Goal: Task Accomplishment & Management: Complete application form

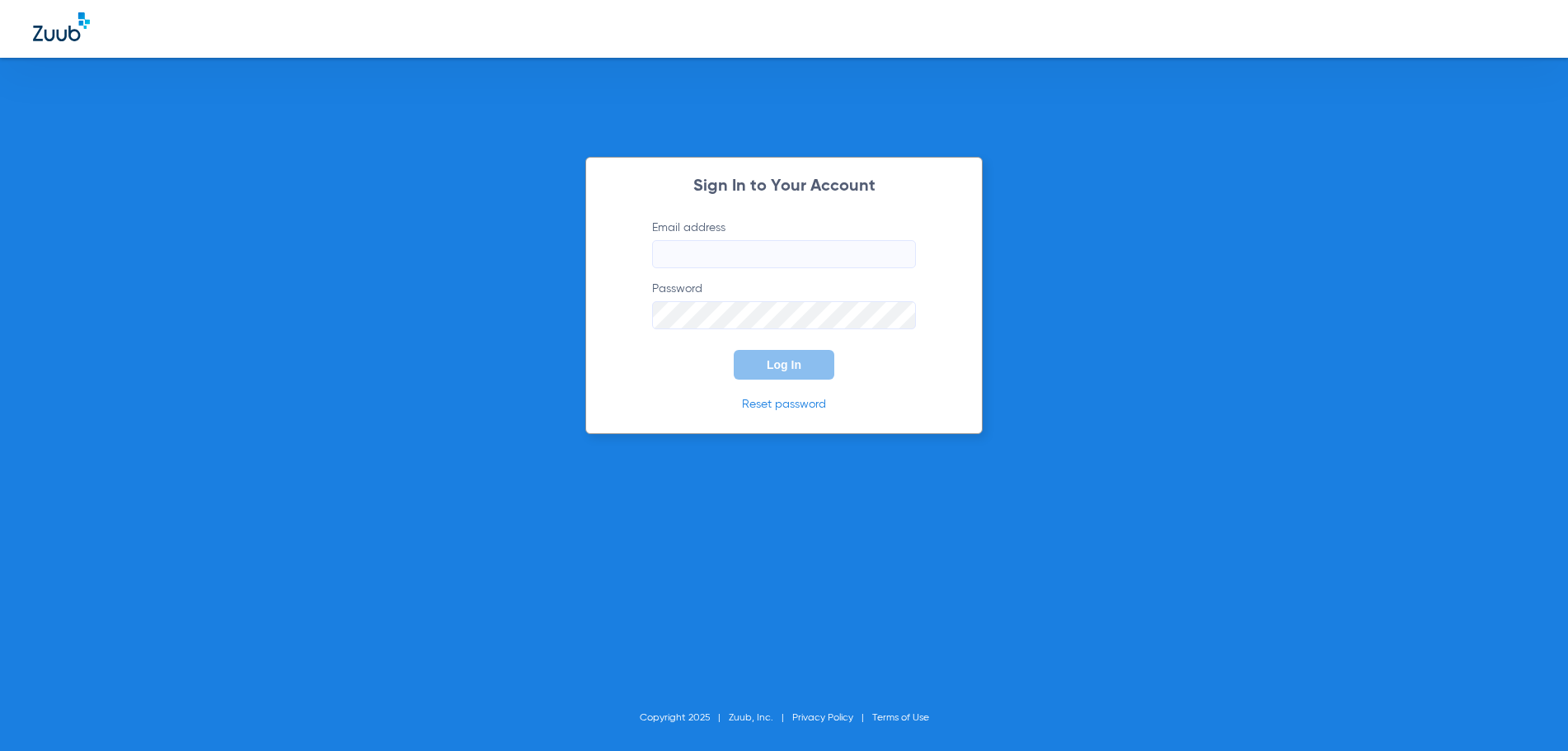
click at [719, 255] on input "Email address" at bounding box center [784, 254] width 264 height 28
type input "[EMAIL_ADDRESS][DOMAIN_NAME]"
click at [734, 349] on button "Log In" at bounding box center [784, 364] width 101 height 29
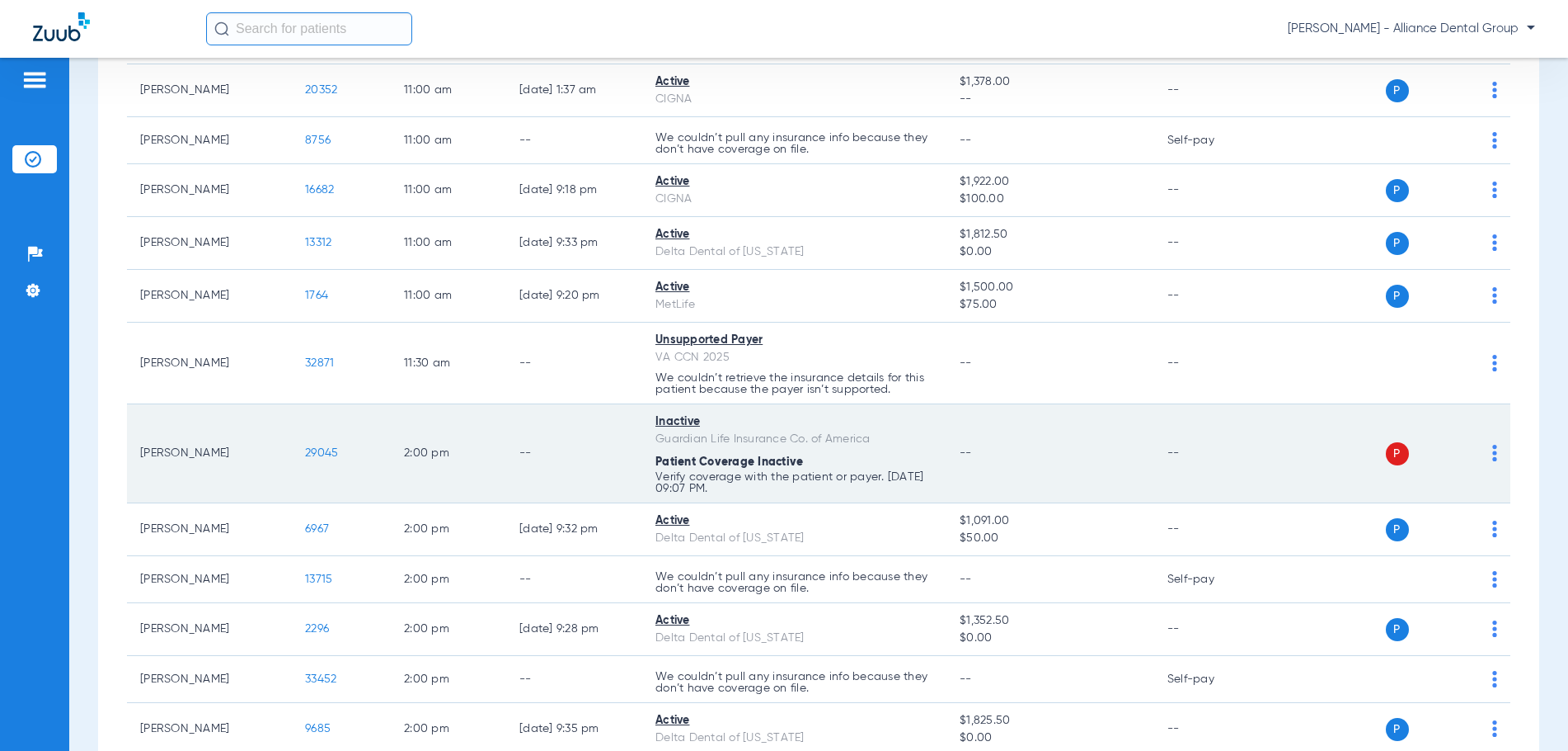
scroll to position [1484, 0]
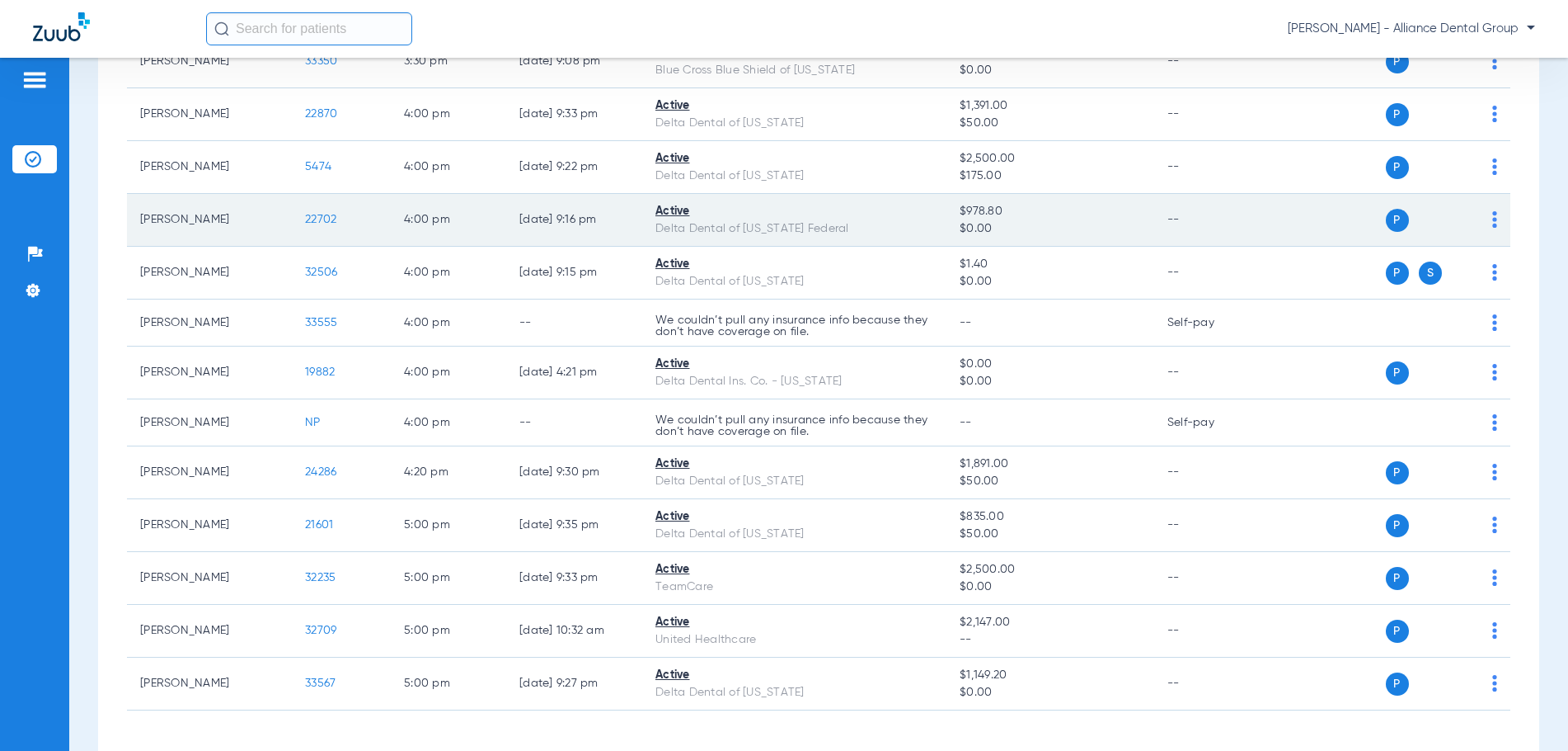
scroll to position [2805, 0]
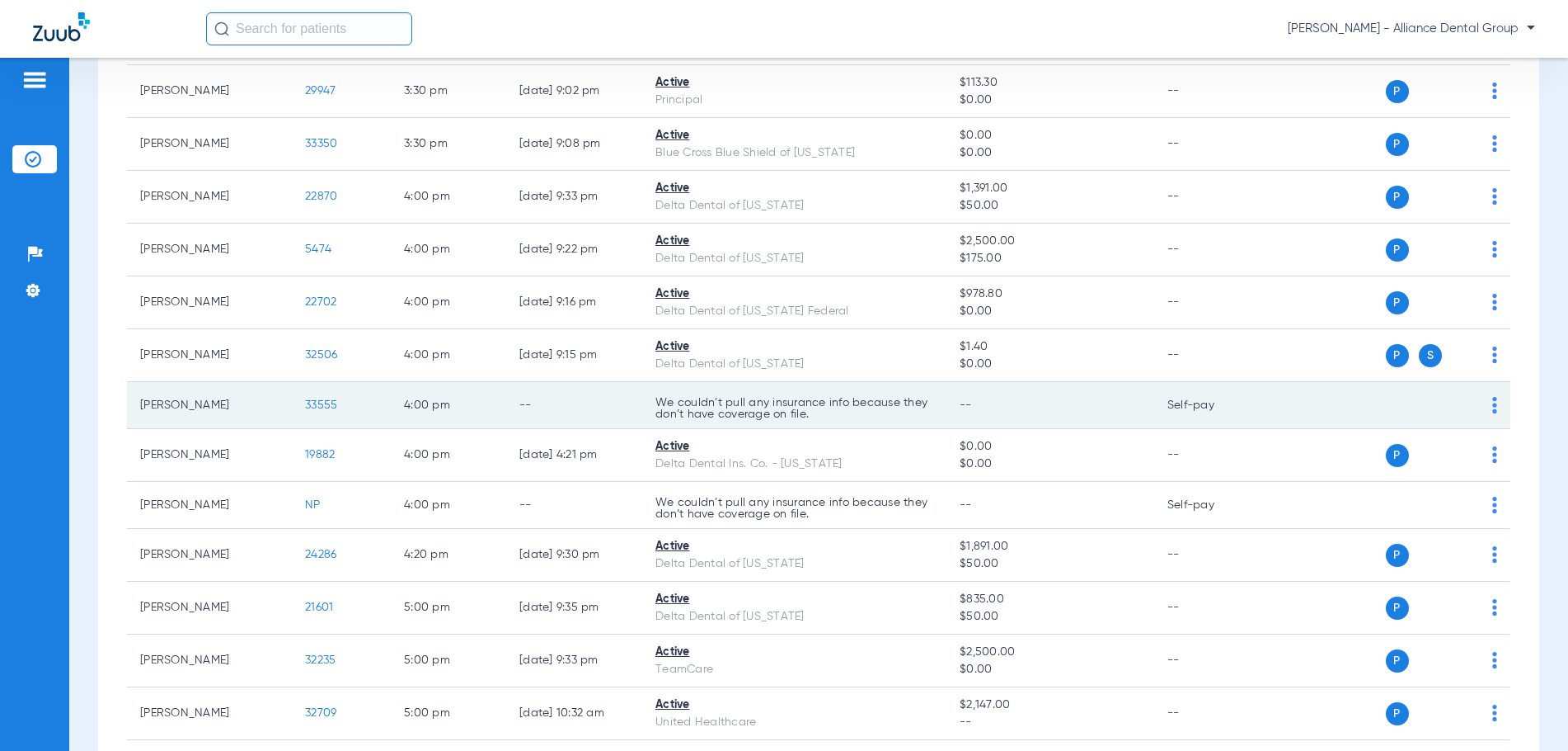
click at [1492, 409] on img at bounding box center [1494, 404] width 5 height 17
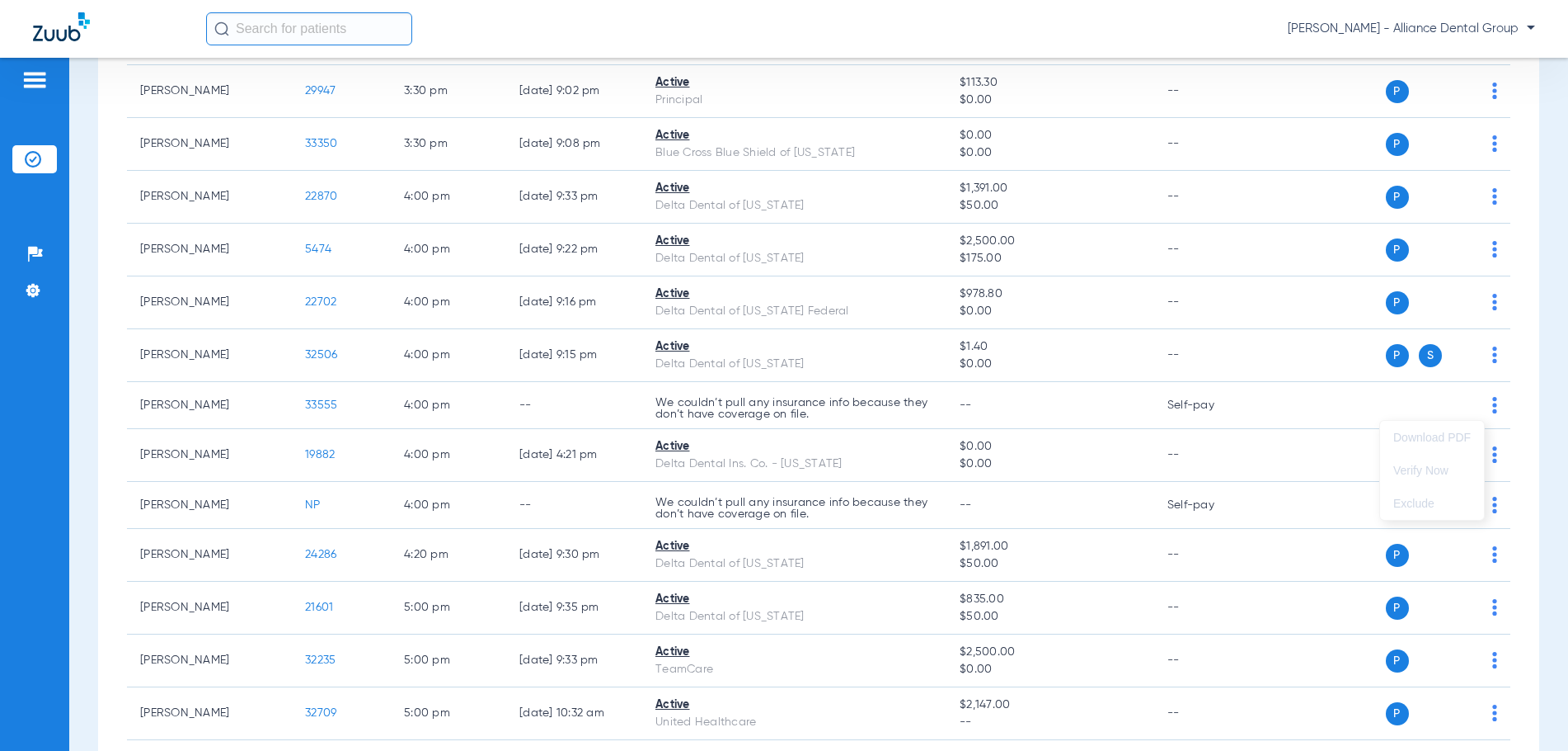
drag, startPoint x: 1484, startPoint y: 404, endPoint x: 531, endPoint y: 50, distance: 1016.6
click at [531, 51] on div at bounding box center [784, 375] width 1568 height 751
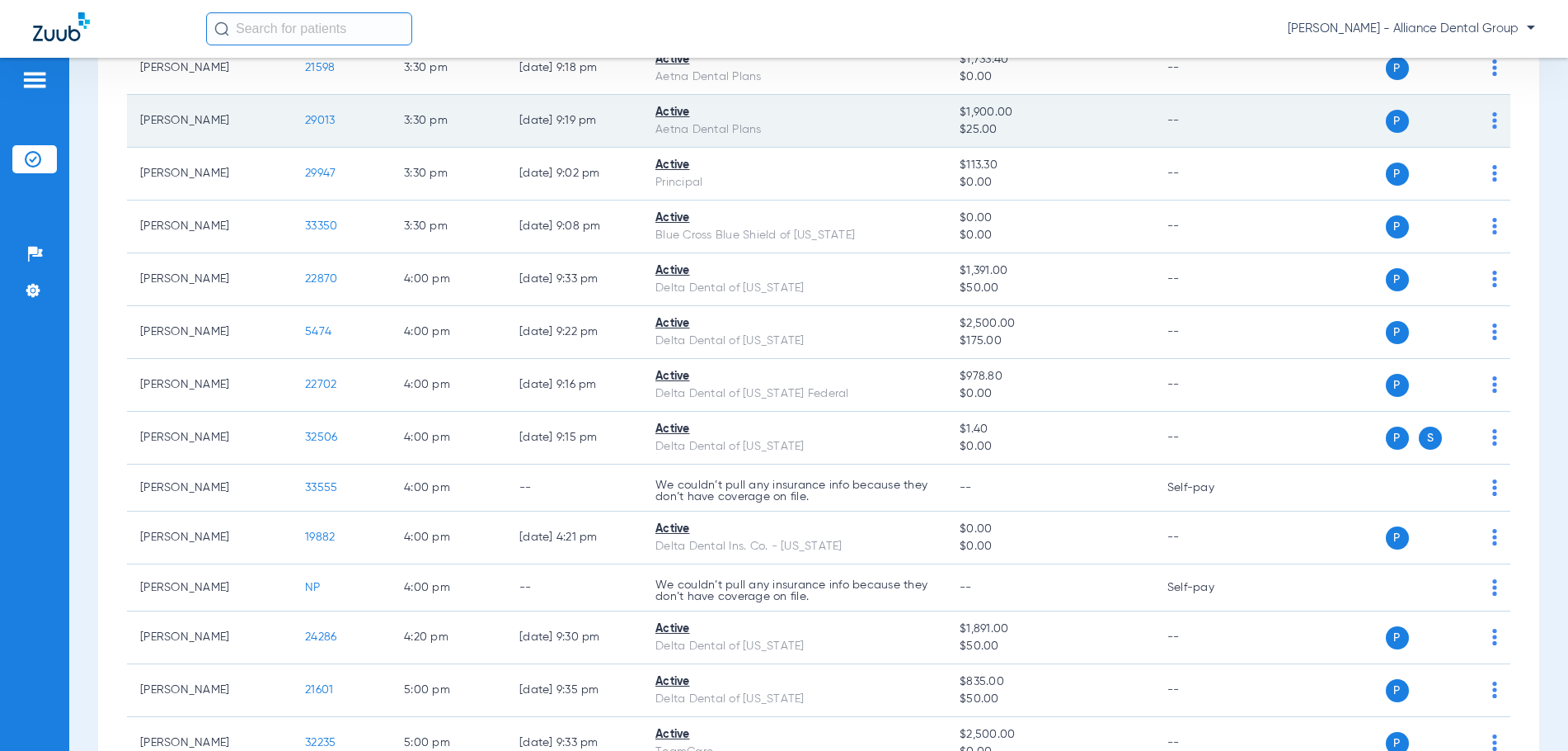
scroll to position [2952, 0]
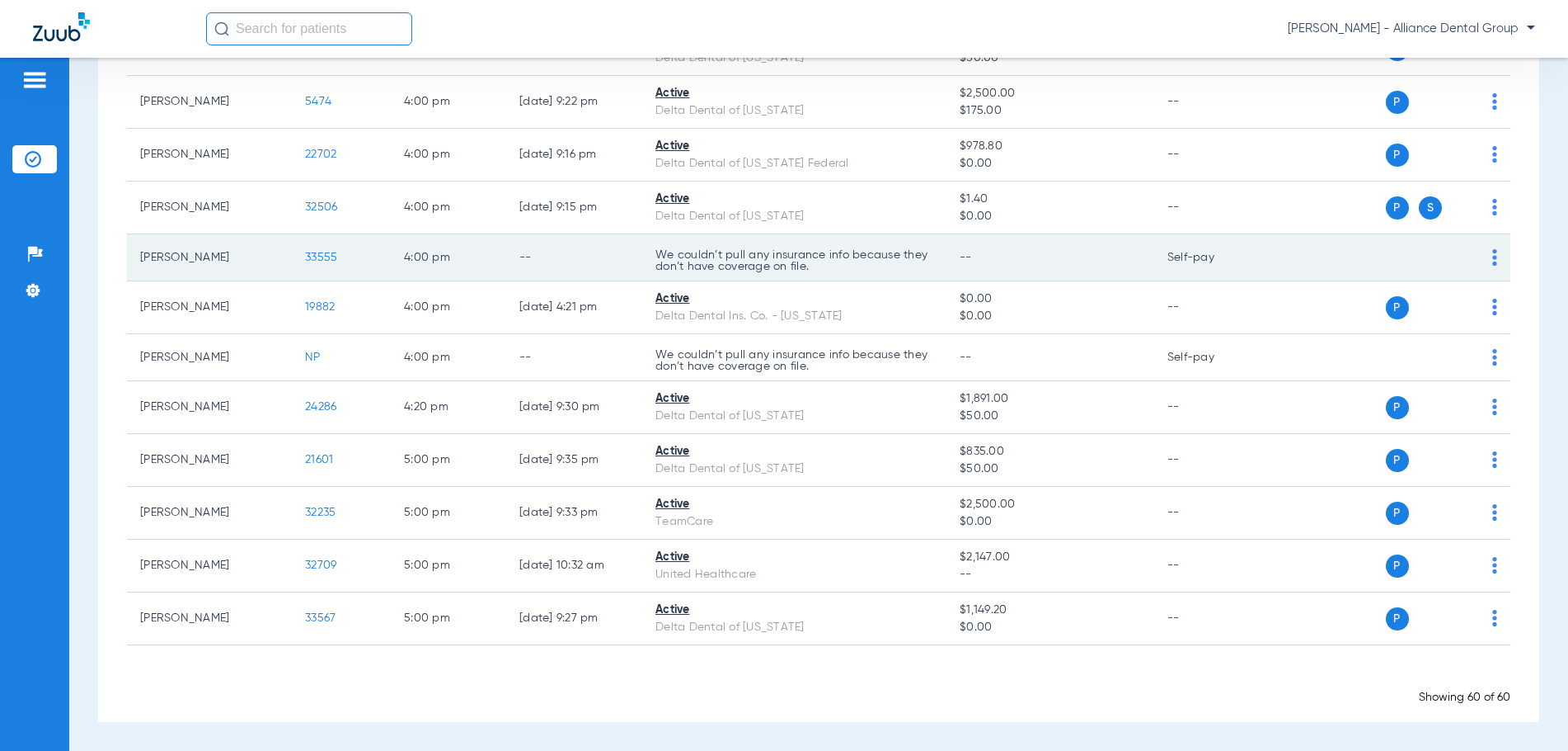
click at [1492, 258] on img at bounding box center [1494, 257] width 5 height 17
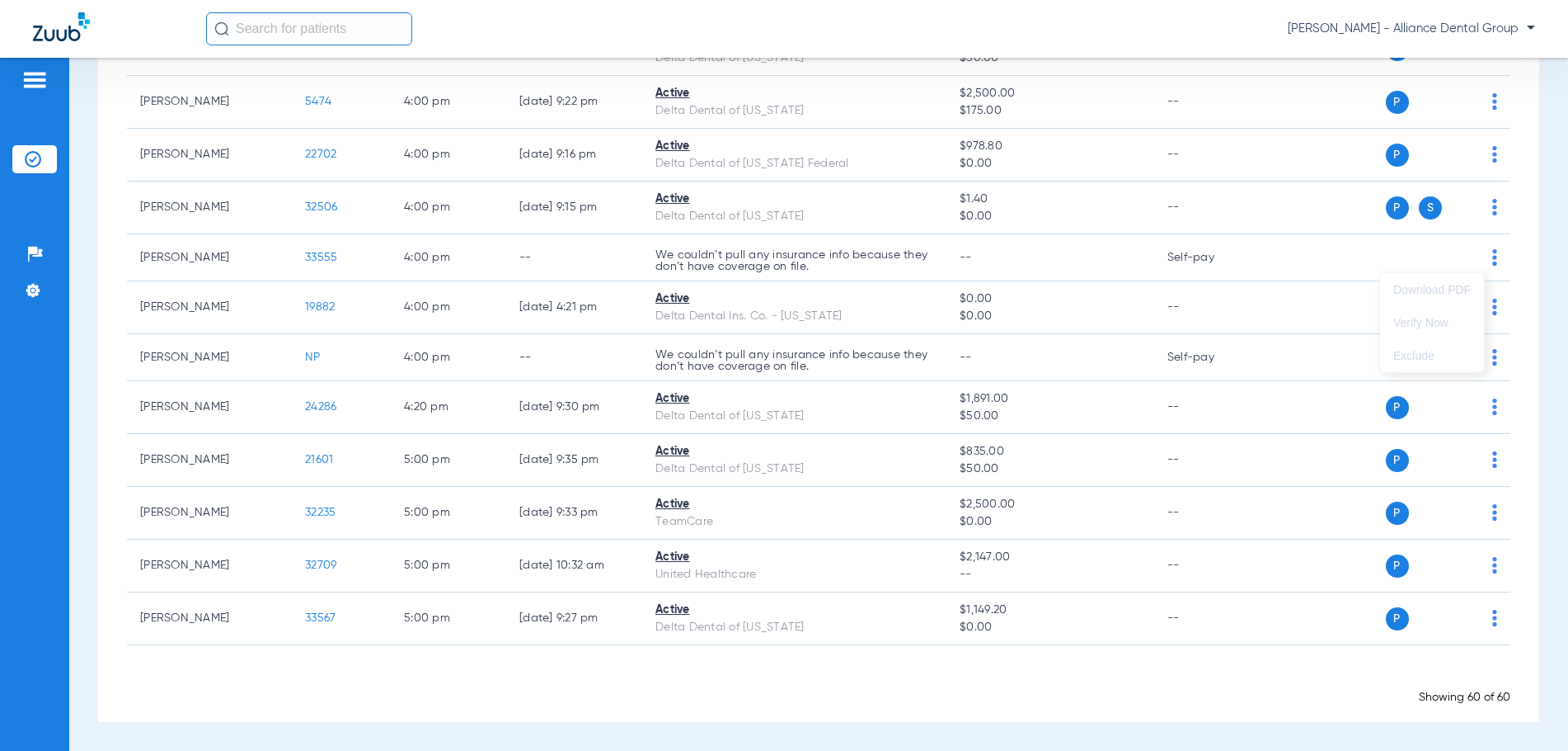
click at [1254, 394] on div at bounding box center [784, 375] width 1568 height 751
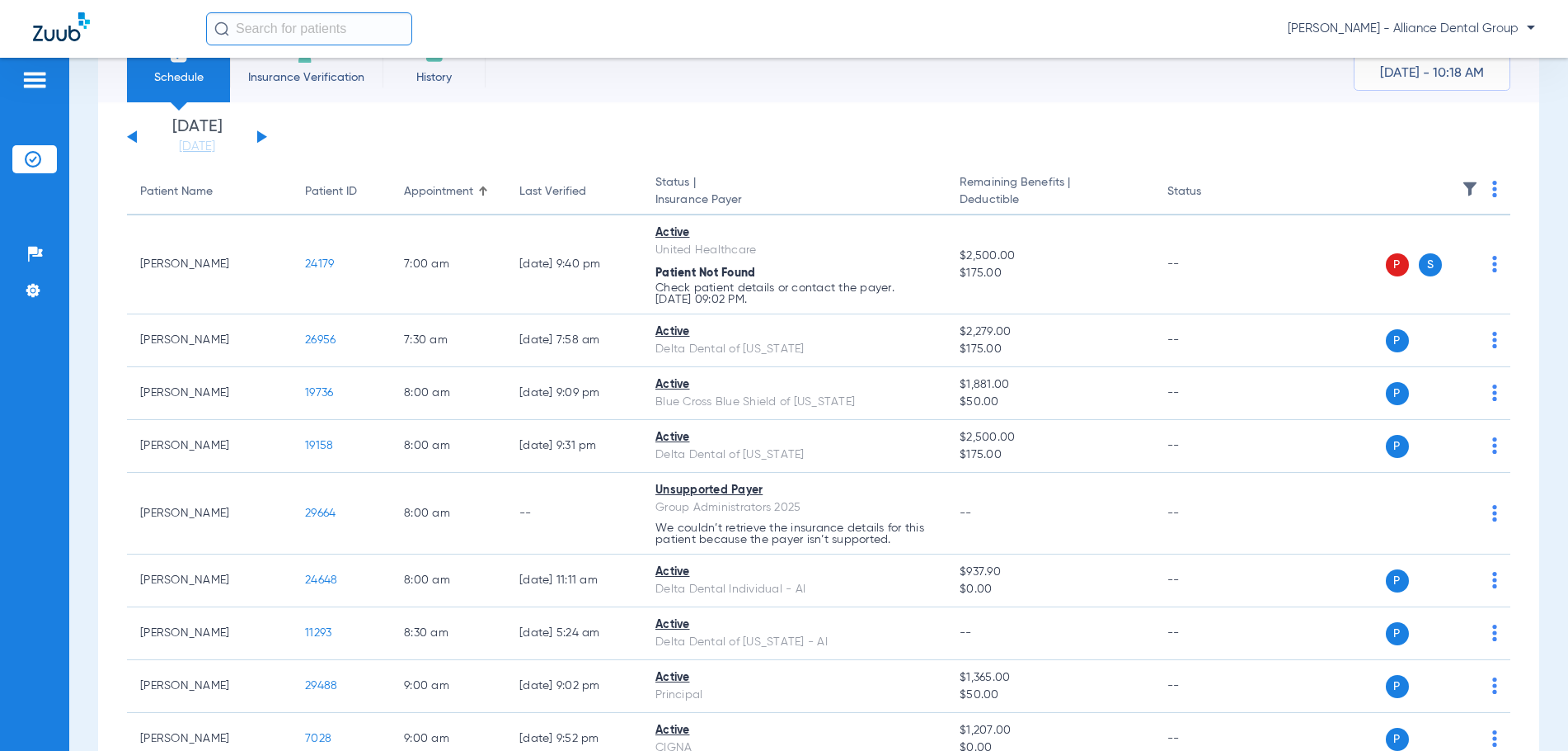
scroll to position [0, 0]
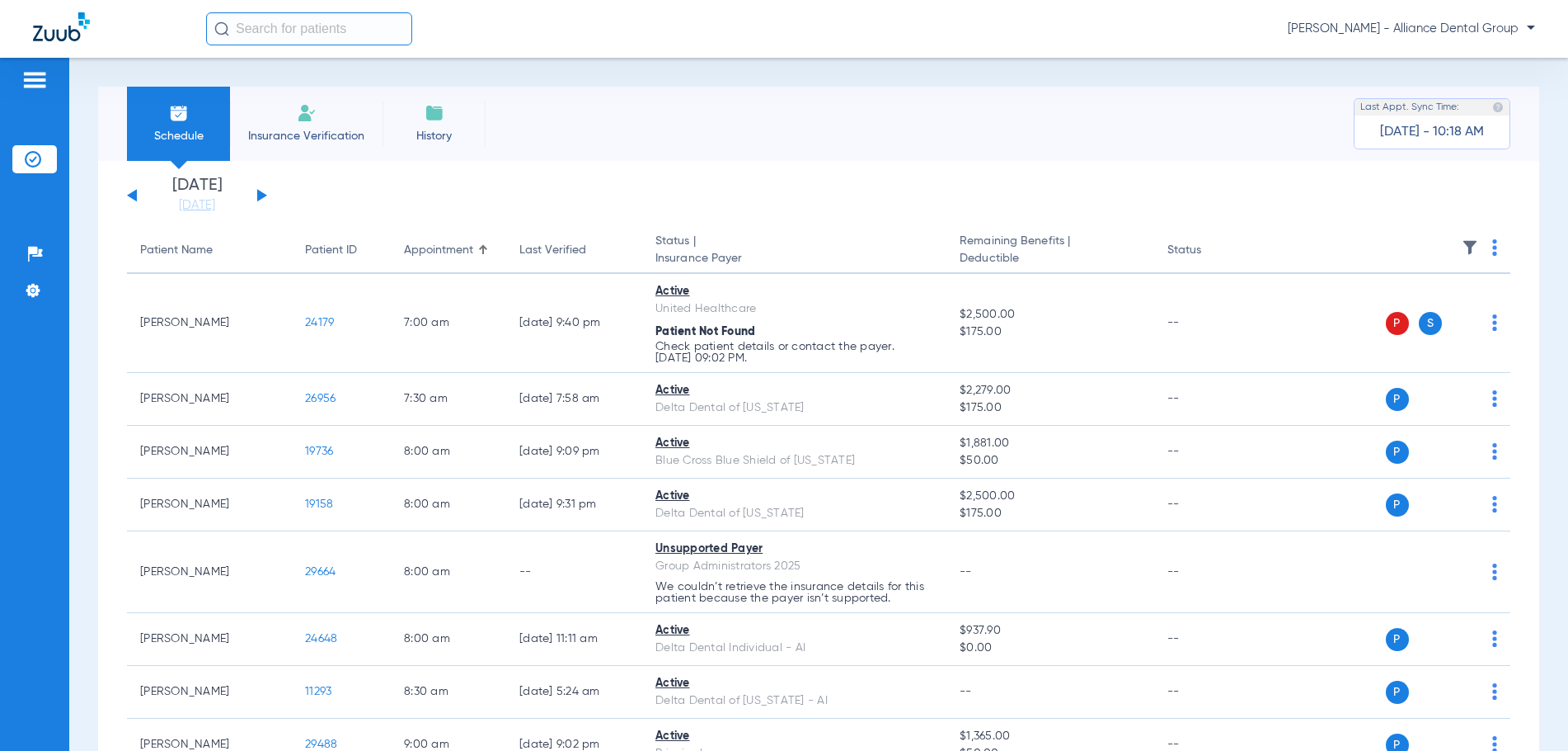
click at [266, 198] on div "Monday 07-21-2025 Tuesday 07-22-2025 Wednesday 07-23-2025 Thursday 07-24-2025 F…" at bounding box center [196, 195] width 140 height 36
click at [264, 194] on button at bounding box center [262, 194] width 10 height 13
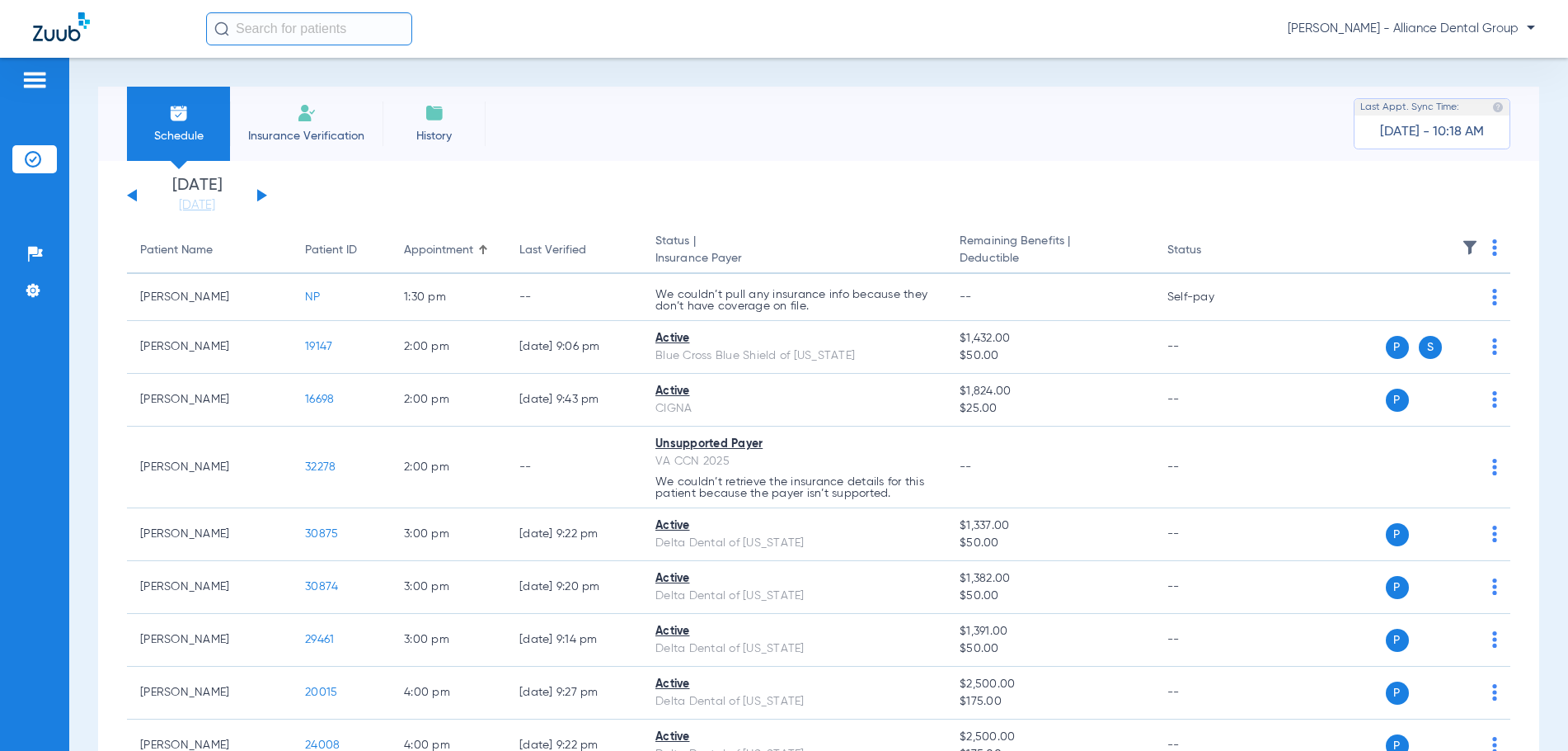
click at [131, 195] on button at bounding box center [131, 194] width 10 height 13
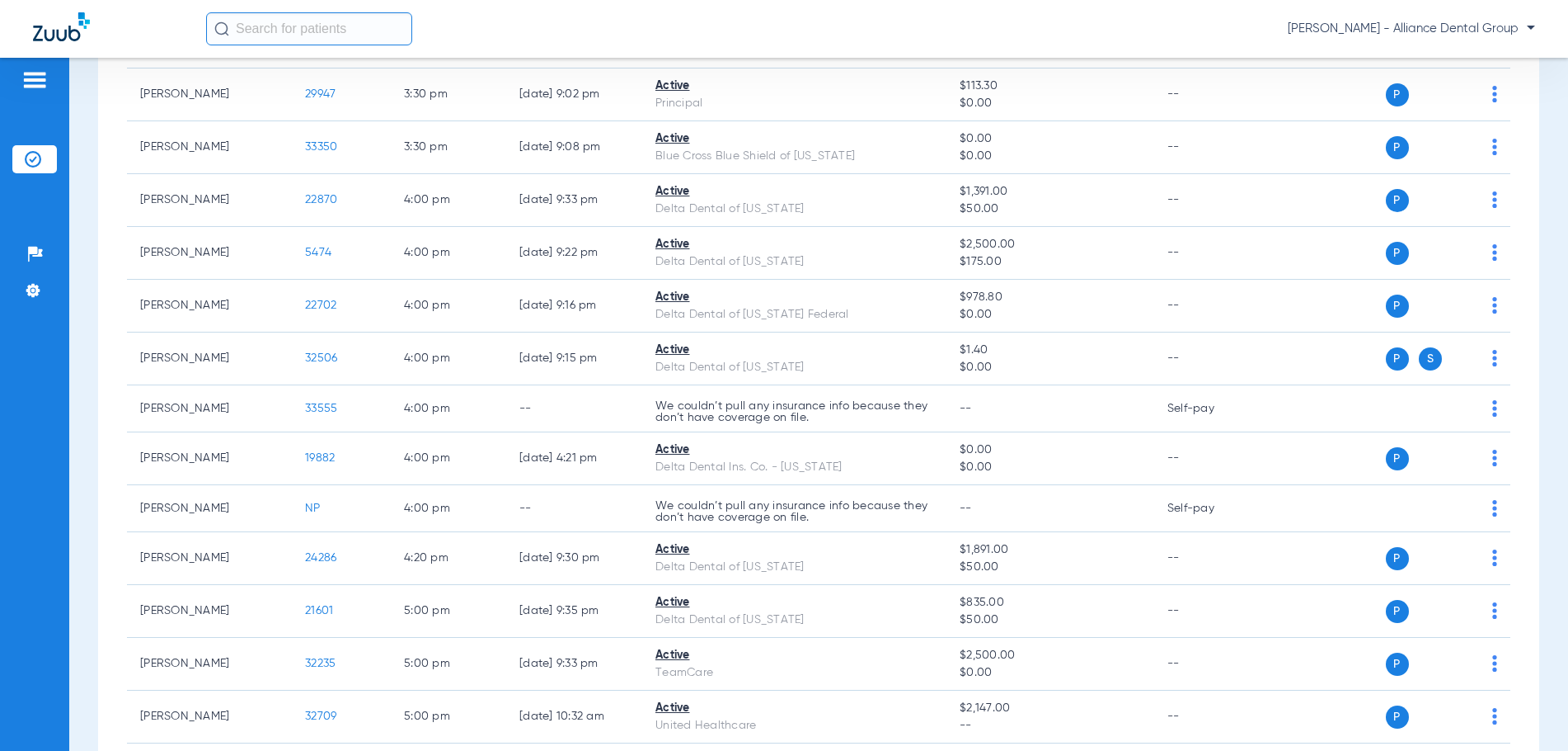
scroll to position [2805, 0]
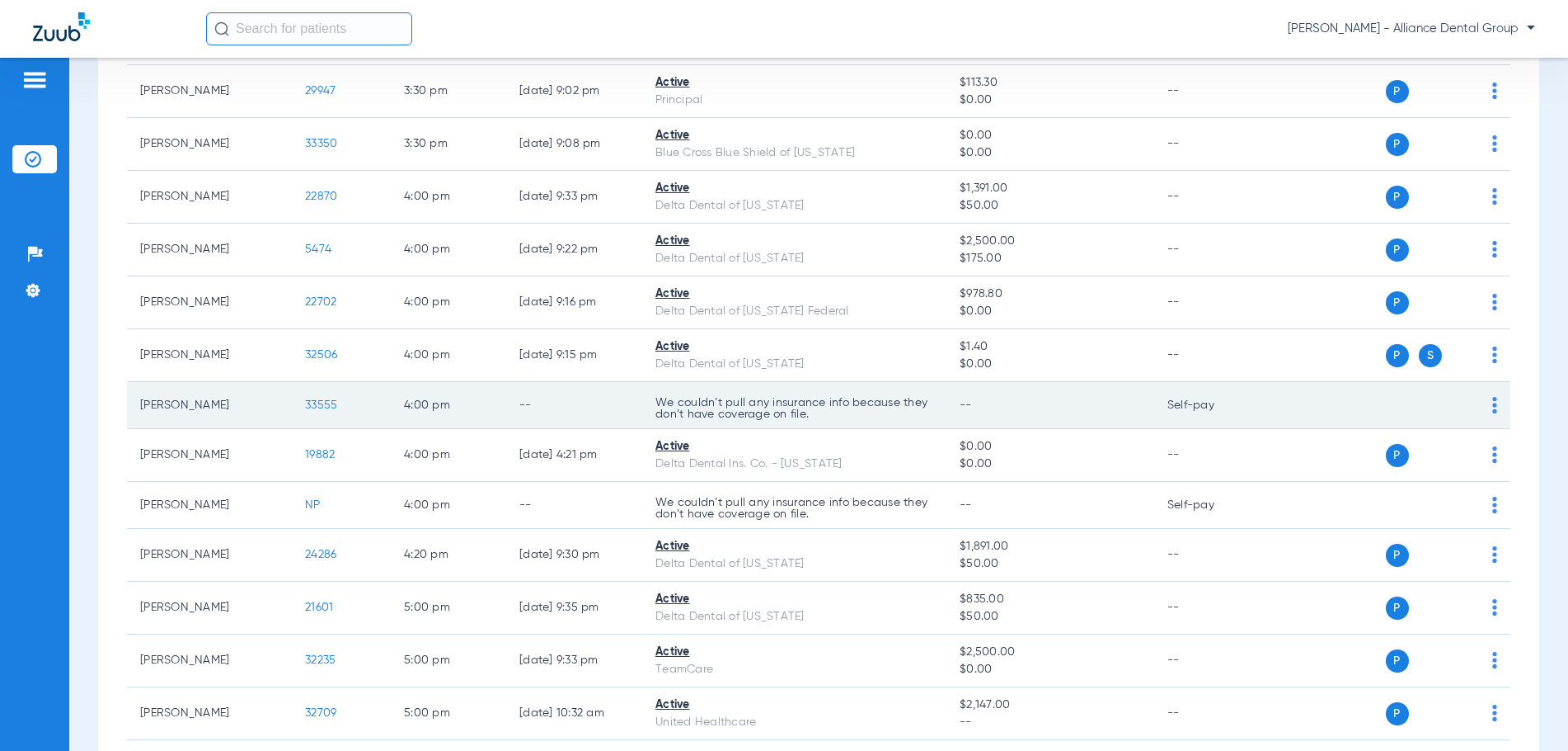
click at [1475, 405] on div "P S" at bounding box center [1382, 405] width 232 height 24
click at [1492, 402] on img at bounding box center [1494, 404] width 5 height 17
click at [1481, 402] on div at bounding box center [784, 375] width 1568 height 751
click at [1492, 402] on img at bounding box center [1494, 404] width 5 height 17
drag, startPoint x: 1481, startPoint y: 402, endPoint x: 1342, endPoint y: 400, distance: 139.0
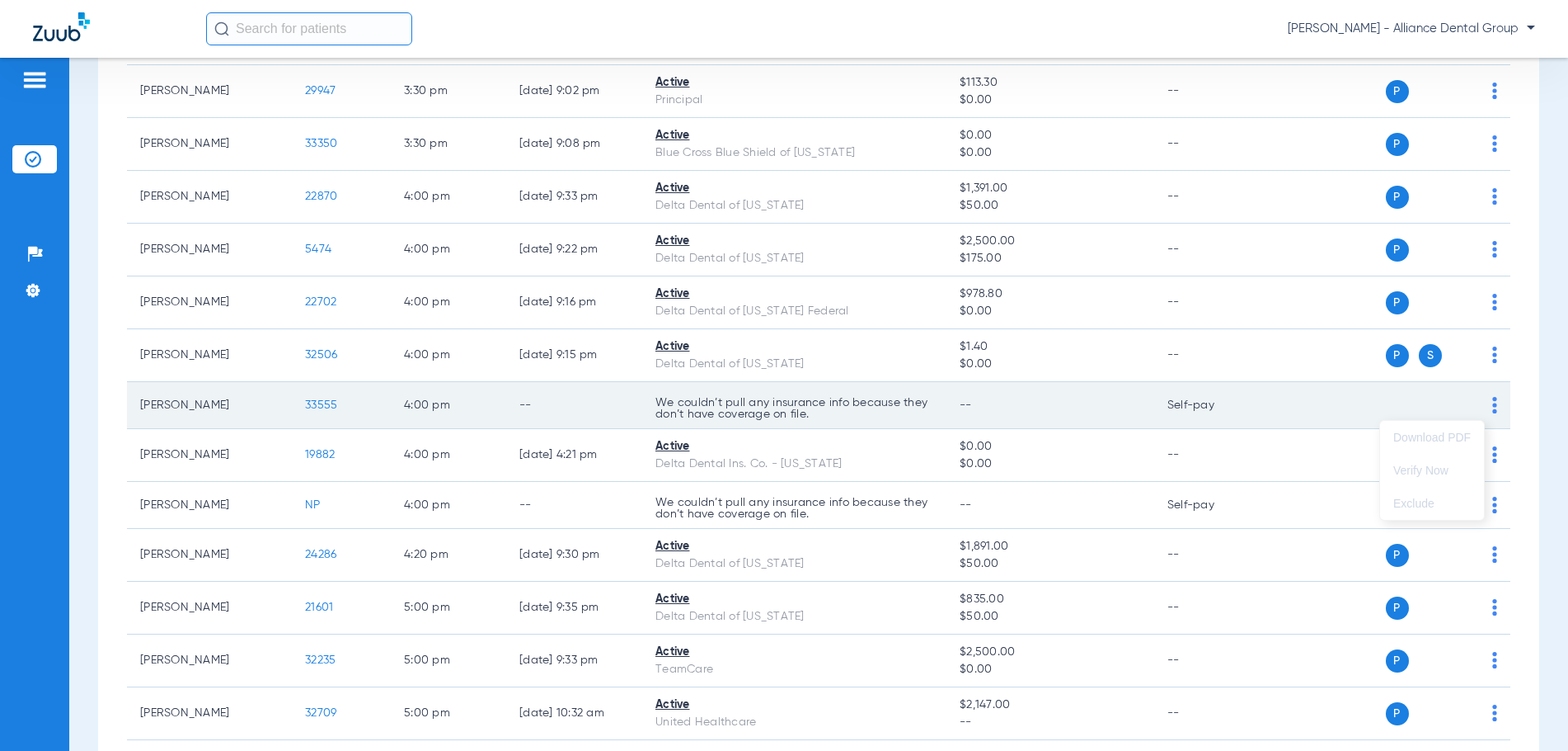
click at [1481, 402] on div at bounding box center [784, 375] width 1568 height 751
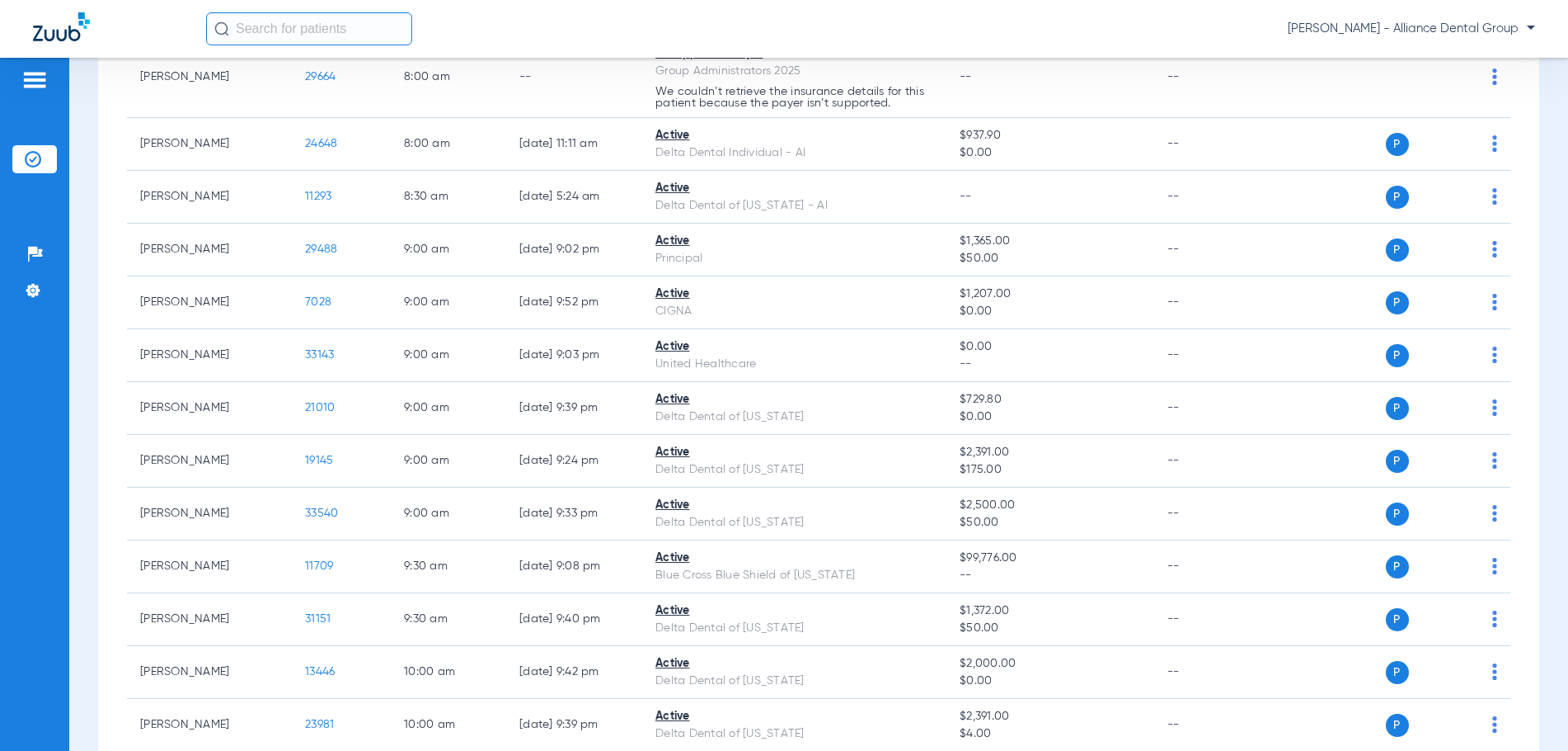
scroll to position [0, 0]
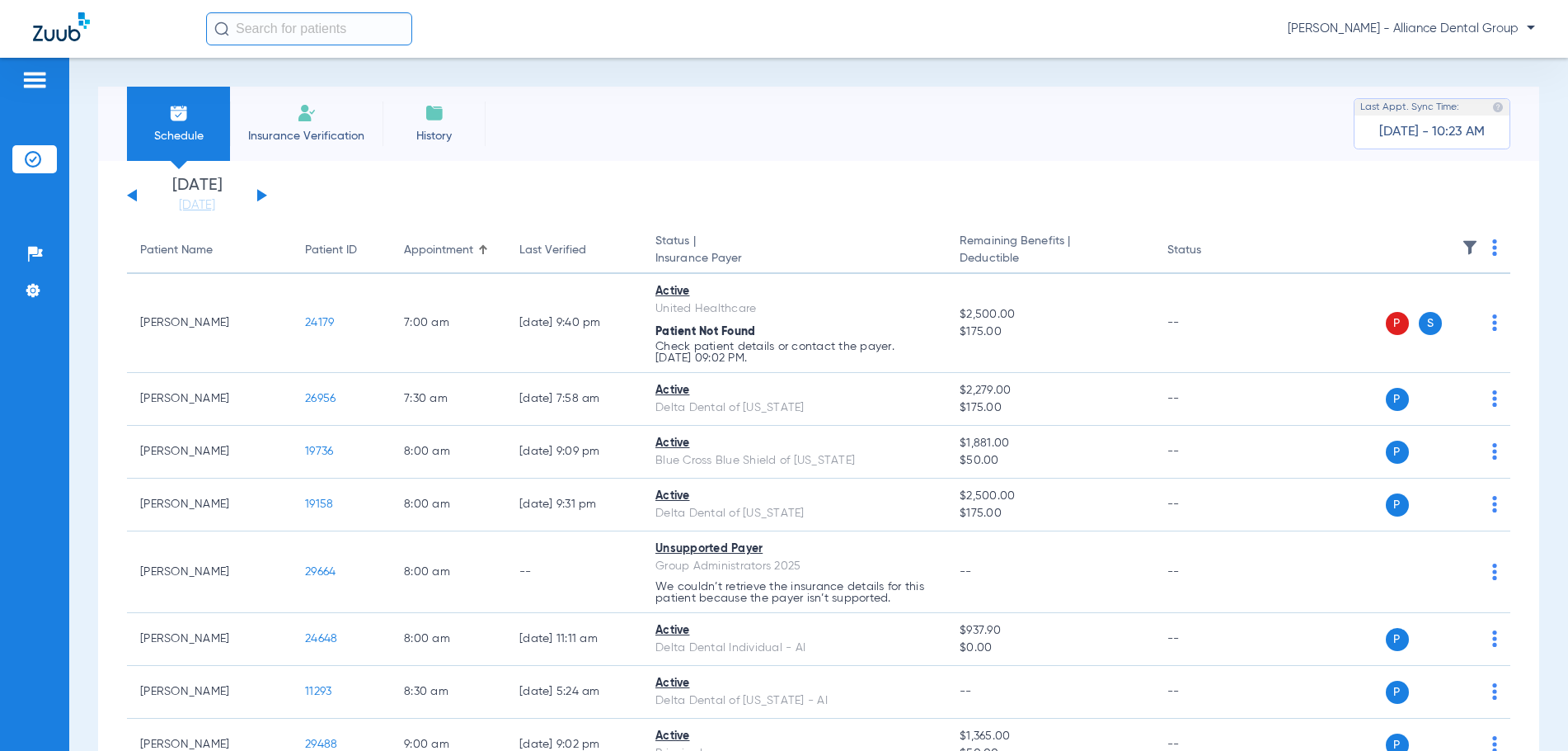
click at [328, 138] on span "Insurance Verification" at bounding box center [306, 135] width 128 height 17
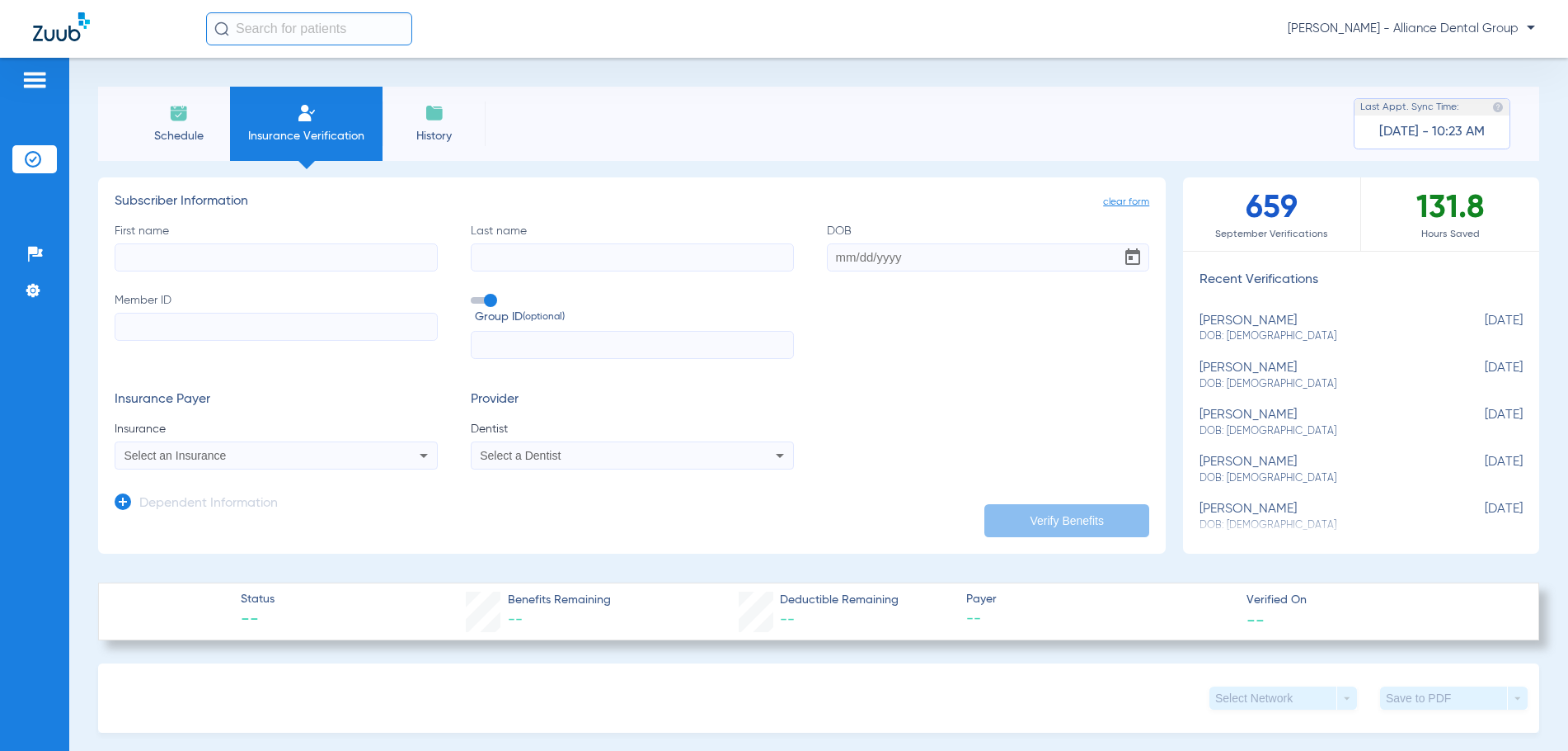
click at [139, 266] on input "First name" at bounding box center [276, 257] width 323 height 28
type input "Billy"
type input "Bourney"
type input "01/04/1973"
click at [151, 324] on input "Member ID" at bounding box center [276, 326] width 323 height 28
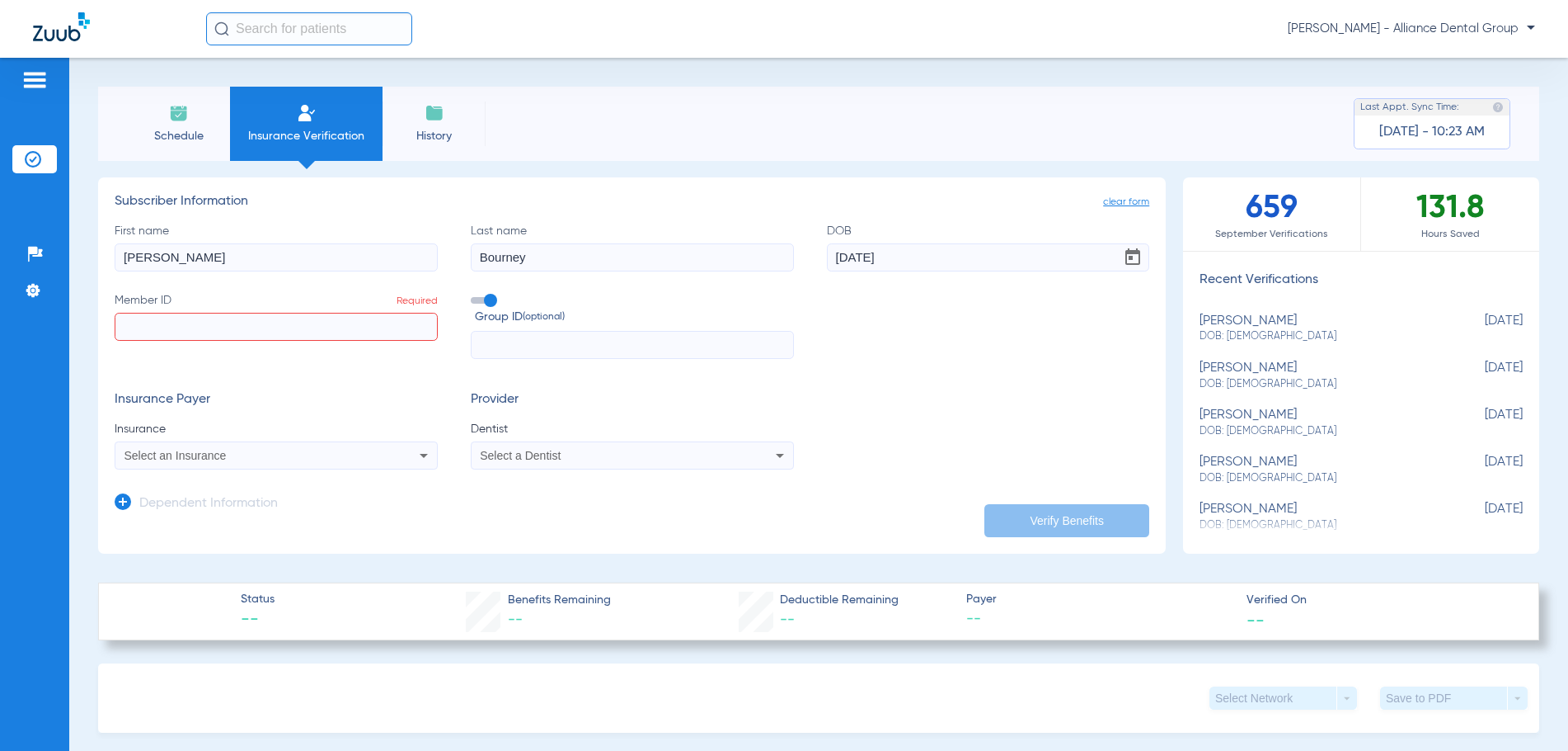
click at [136, 323] on input "Member ID Required" at bounding box center [276, 326] width 323 height 28
paste input "0805017565"
type input "0805017565"
click at [188, 458] on span "Select an Insurance" at bounding box center [176, 455] width 102 height 13
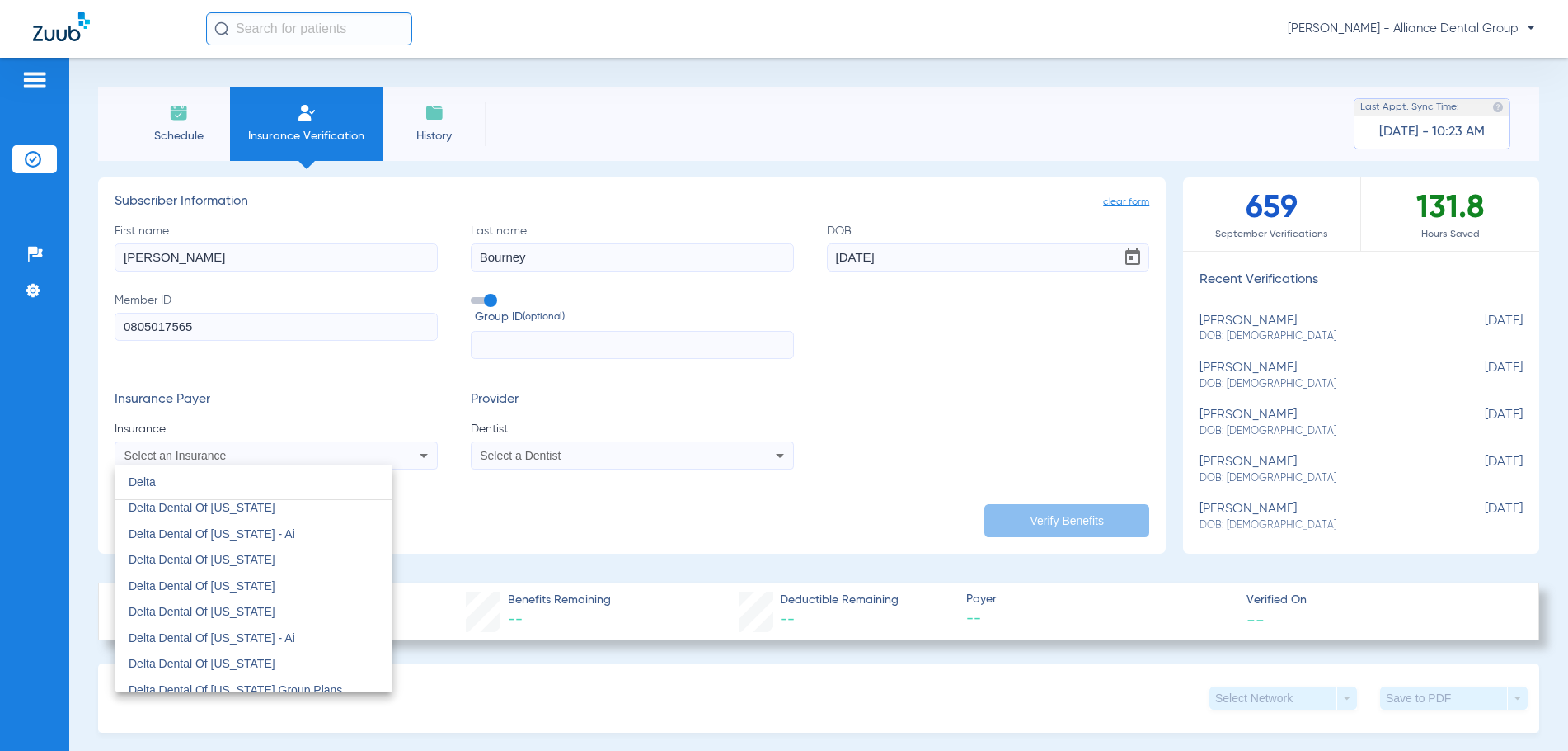
scroll to position [660, 0]
type input "Delta"
click at [217, 581] on span "Delta Dental Of Illinois" at bounding box center [202, 580] width 147 height 13
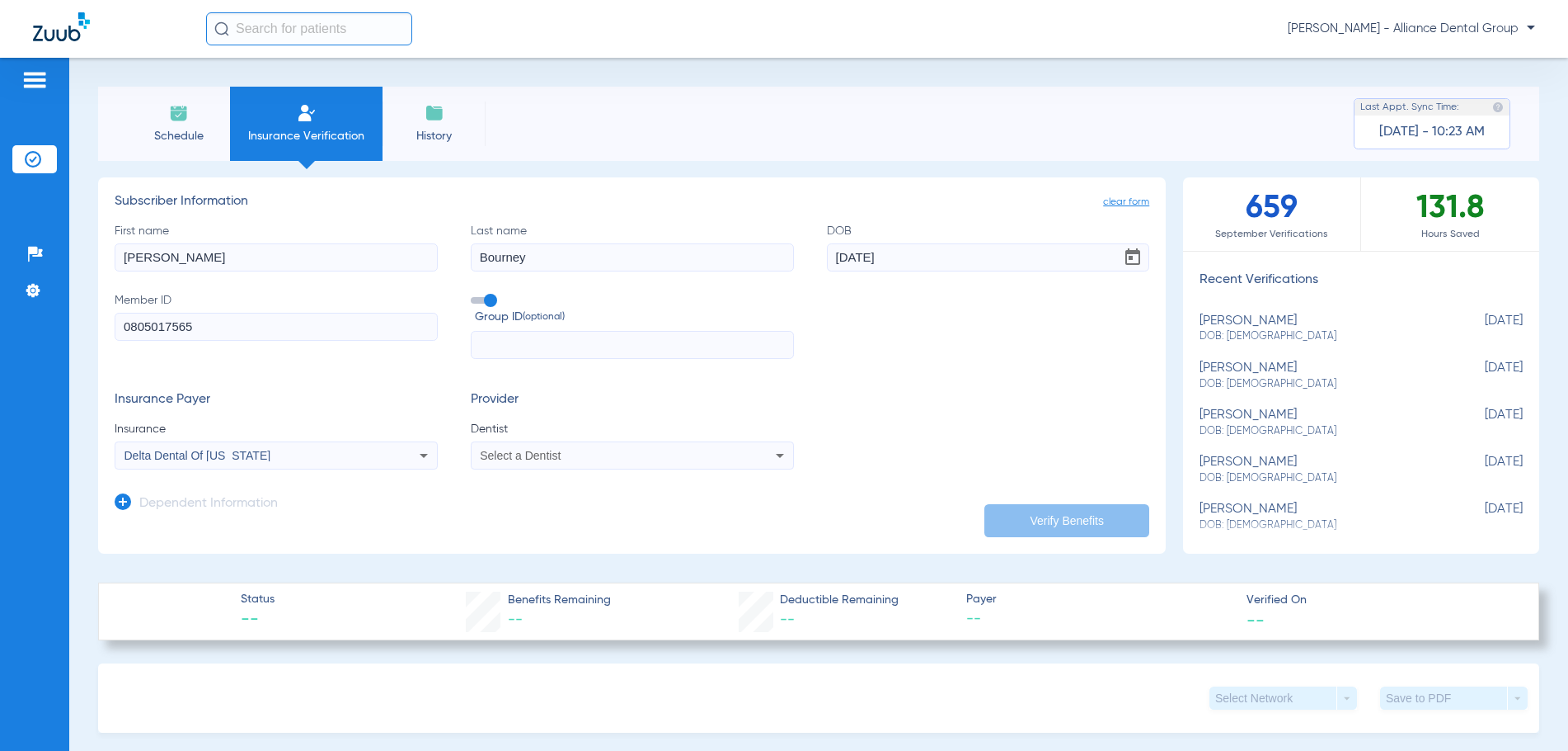
click at [596, 453] on div "Select a Dentist" at bounding box center [601, 456] width 243 height 12
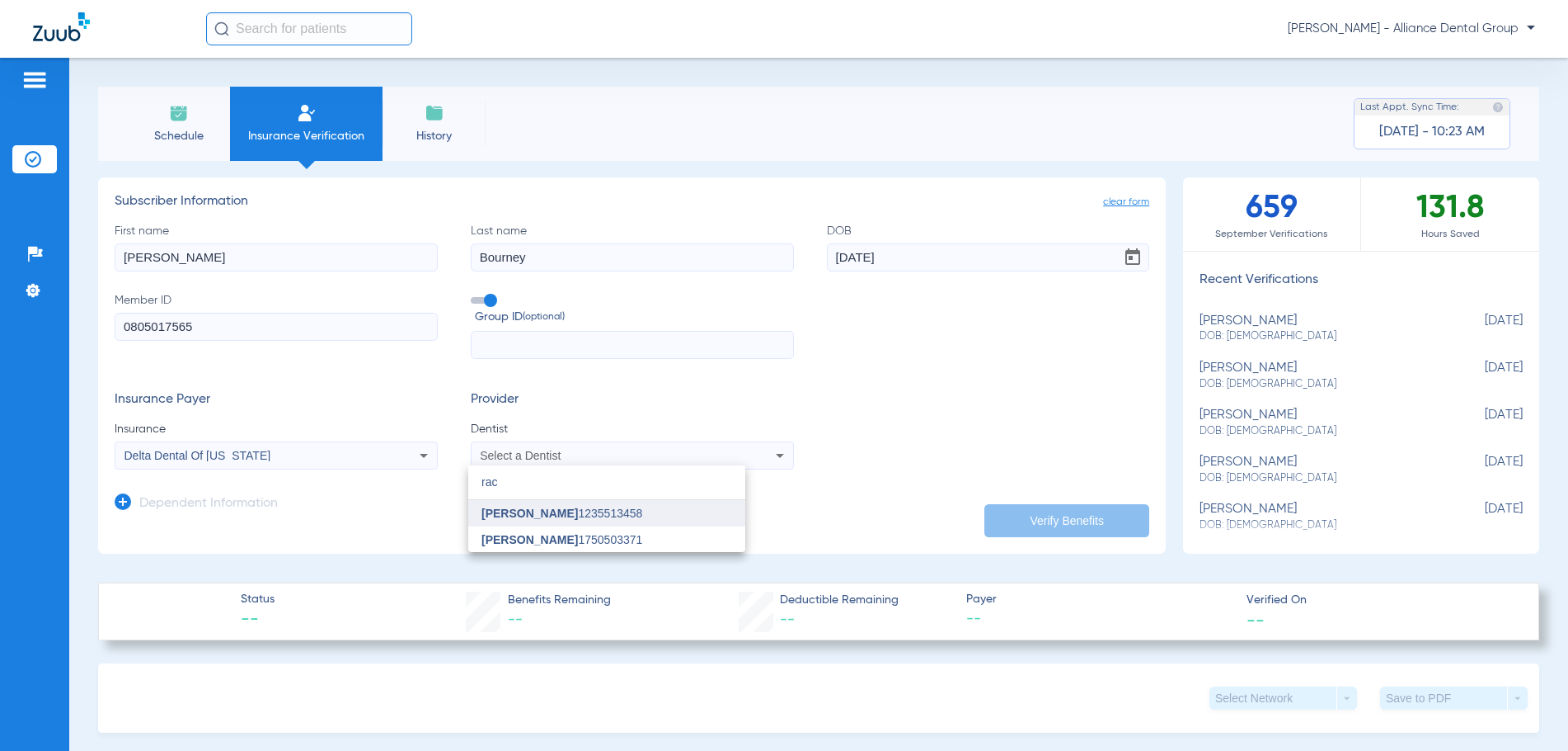
type input "rac"
click at [587, 514] on span "Rachit Shah 1235513458" at bounding box center [562, 513] width 161 height 12
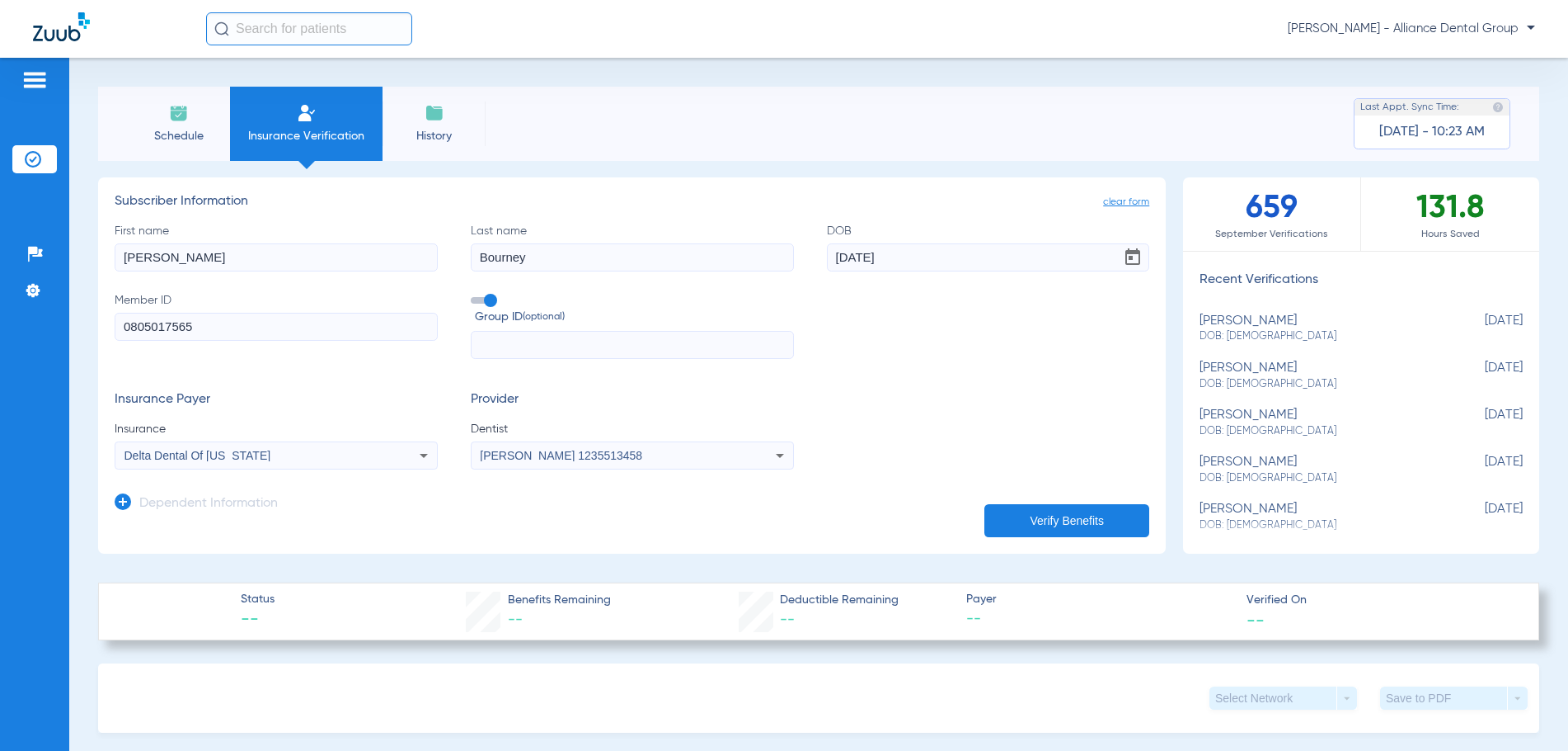
click at [1061, 513] on button "Verify Benefits" at bounding box center [1067, 520] width 165 height 33
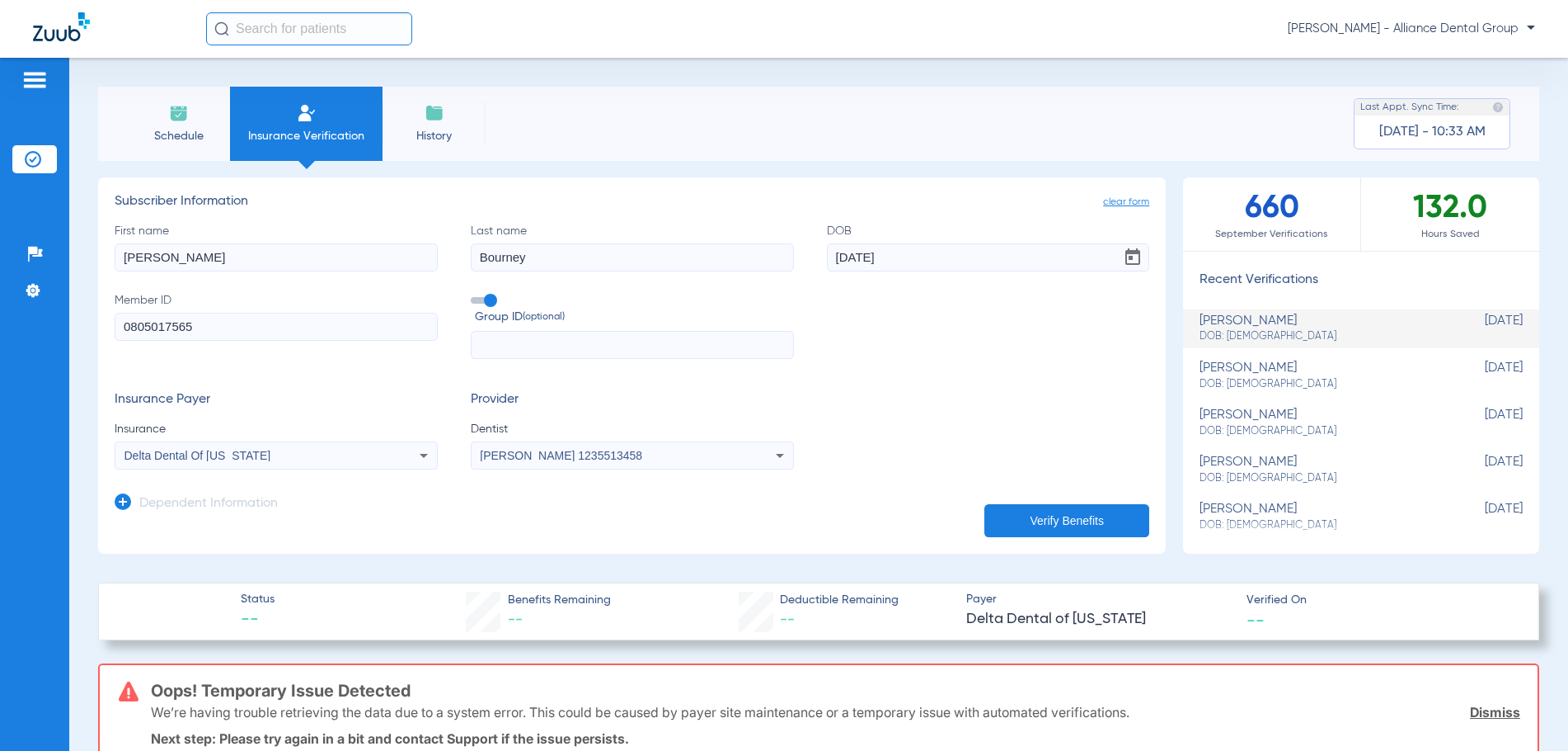
click at [157, 326] on input "0805017565" at bounding box center [276, 326] width 323 height 28
type input "08050617565"
click at [1015, 523] on button "Verify Benefits" at bounding box center [1067, 520] width 165 height 33
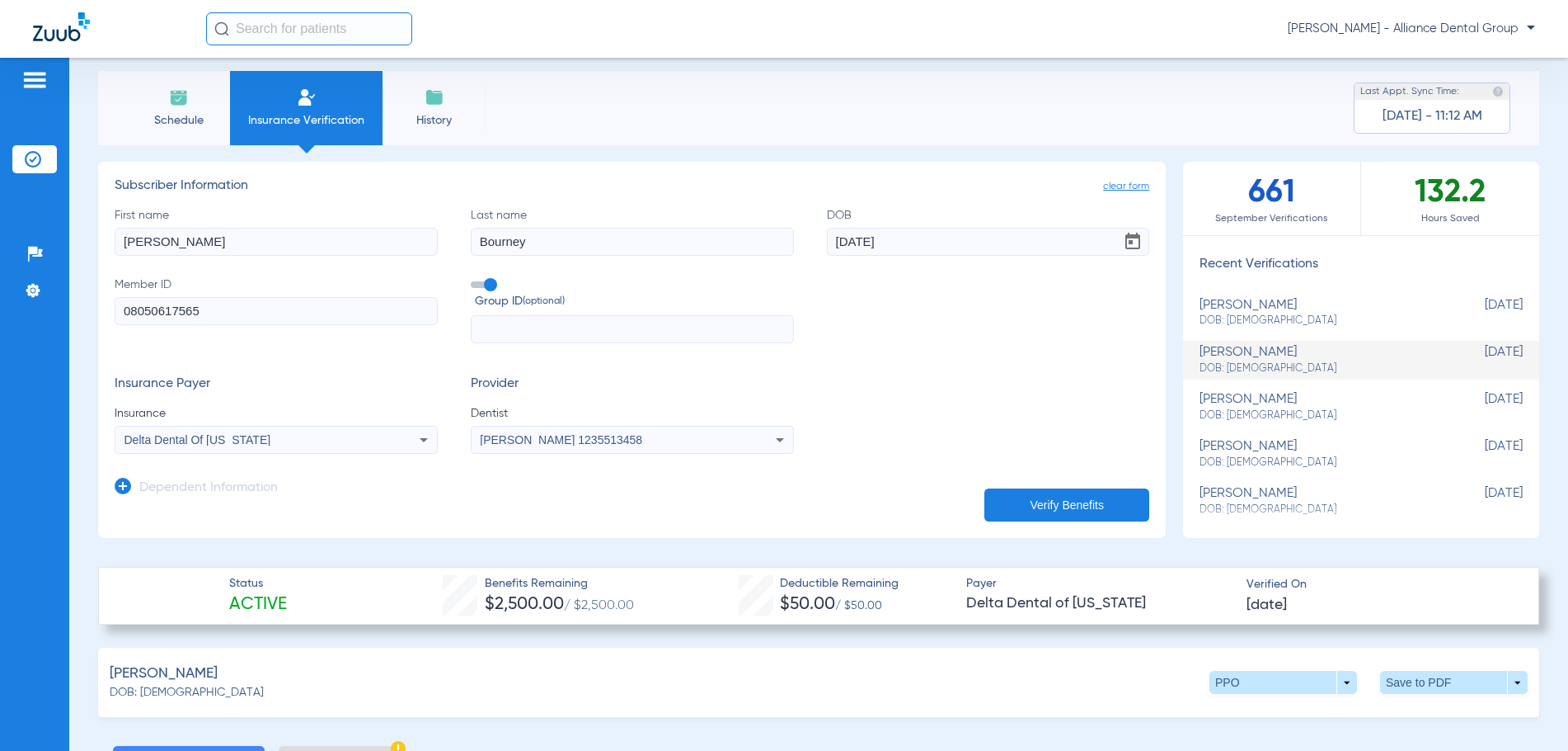
scroll to position [0, 0]
